Goal: Navigation & Orientation: Find specific page/section

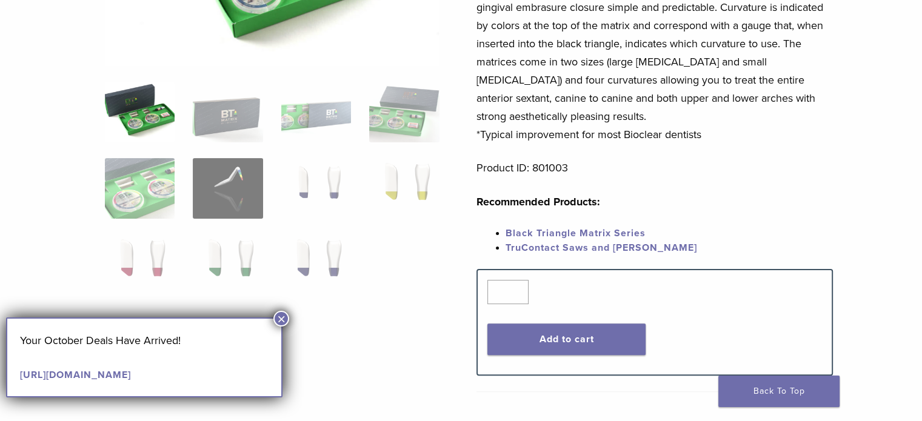
scroll to position [303, 0]
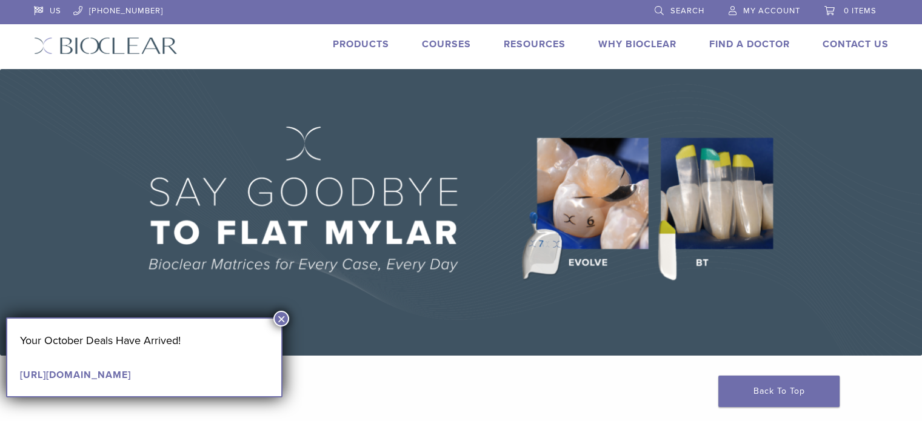
click at [361, 55] on div "US 1.855.712.5327 Search My Account 0 items Cart No products in the cart. Back …" at bounding box center [461, 34] width 873 height 69
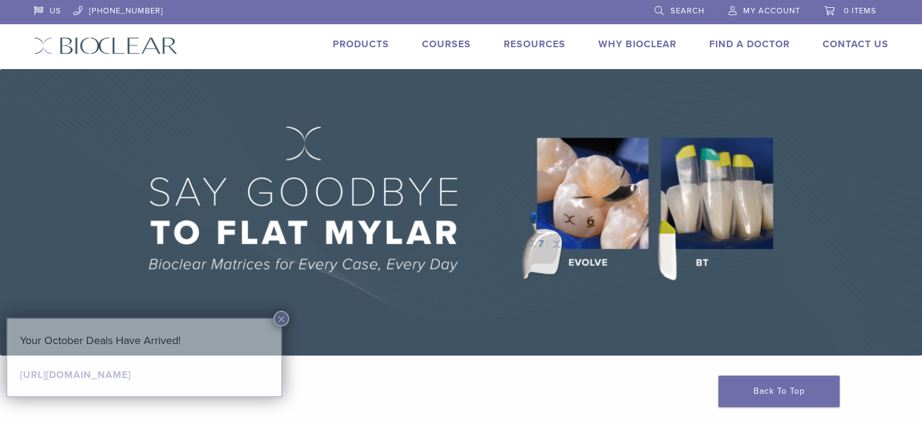
click at [362, 45] on link "Products" at bounding box center [361, 44] width 56 height 12
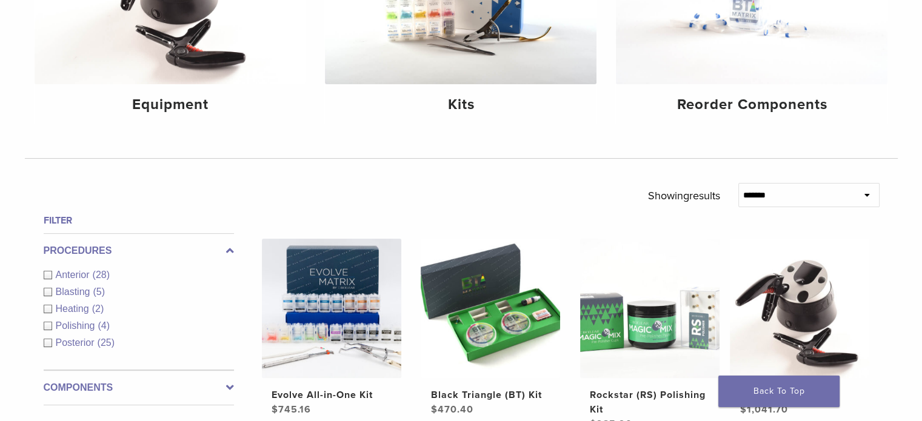
scroll to position [121, 0]
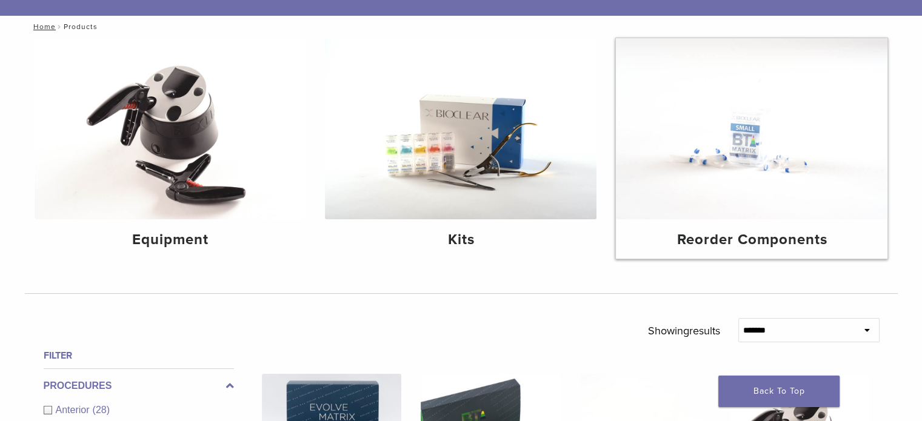
click at [774, 229] on h4 "Reorder Components" at bounding box center [751, 240] width 252 height 22
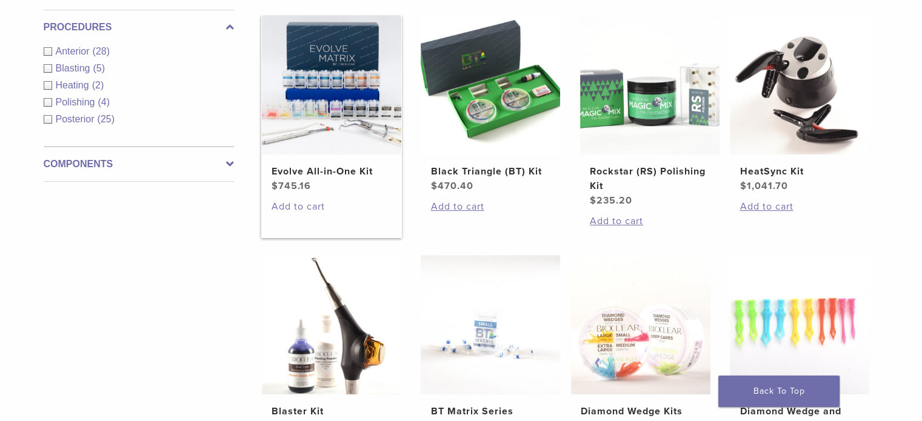
scroll to position [485, 0]
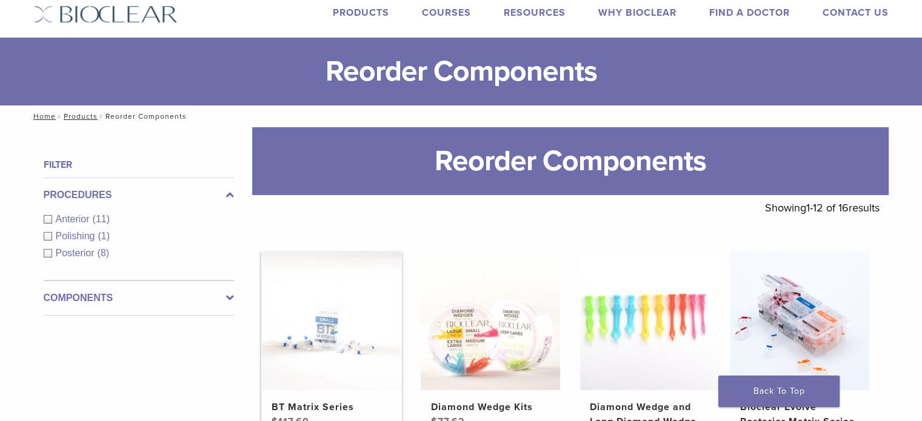
scroll to position [121, 0]
